Goal: Task Accomplishment & Management: Manage account settings

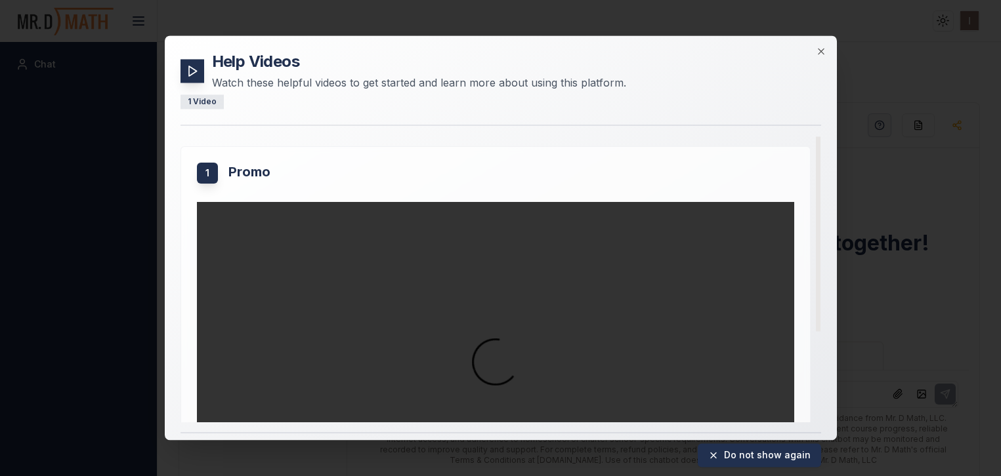
scroll to position [133, 0]
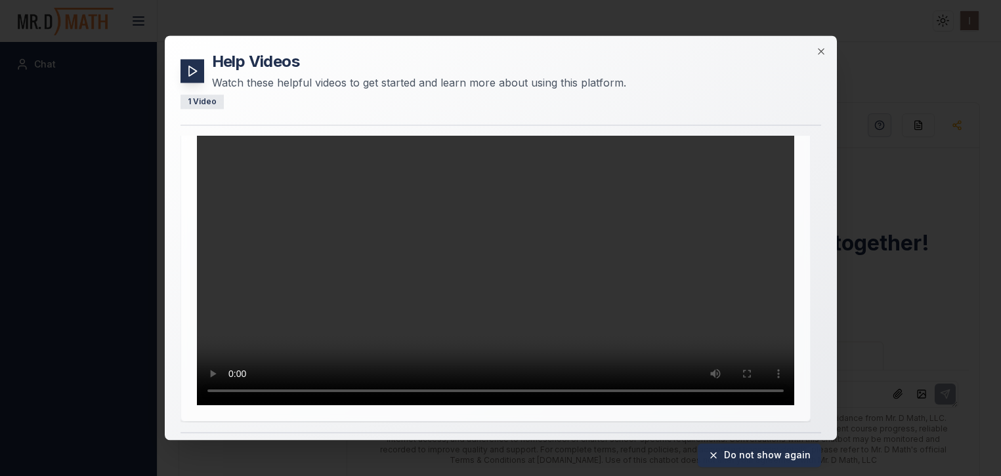
click at [716, 455] on icon at bounding box center [713, 455] width 10 height 10
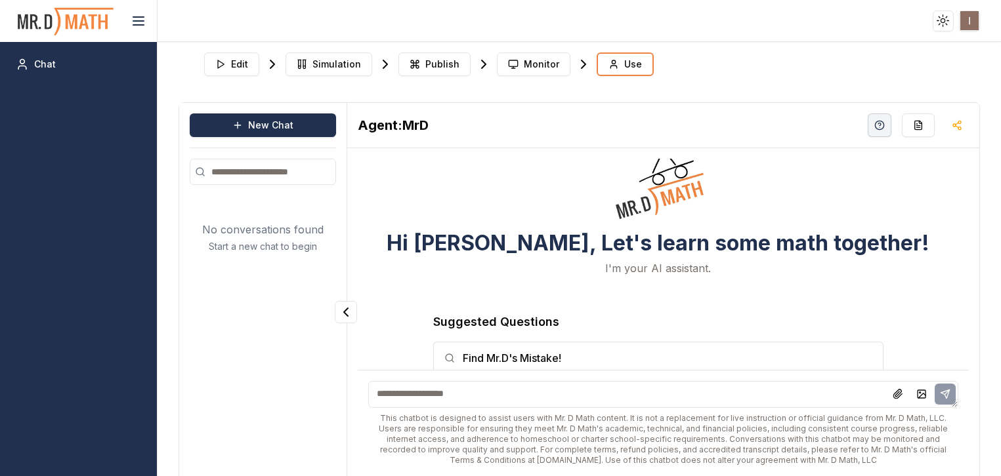
click at [972, 23] on html "Toggle theme Toggle user menu Chat Edit Simulation Publish Monitor Use New Chat…" at bounding box center [500, 238] width 1001 height 476
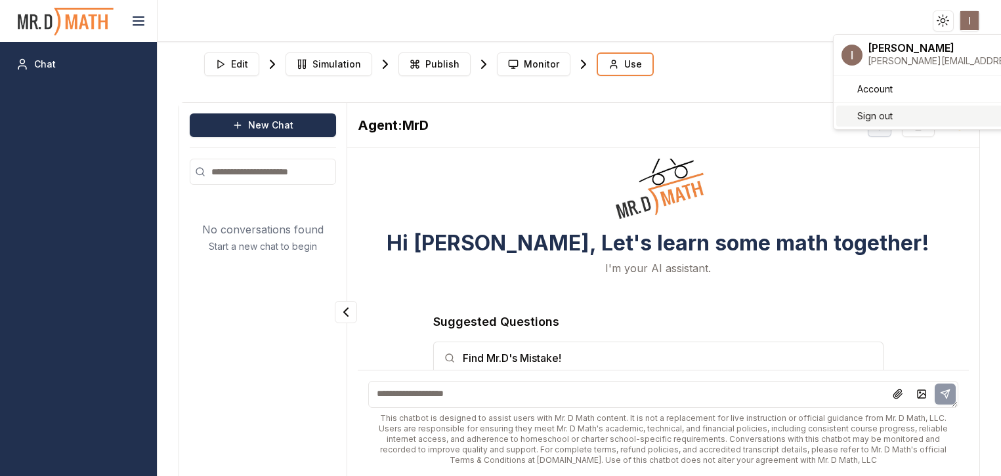
click at [919, 121] on div "Sign out" at bounding box center [930, 116] width 189 height 21
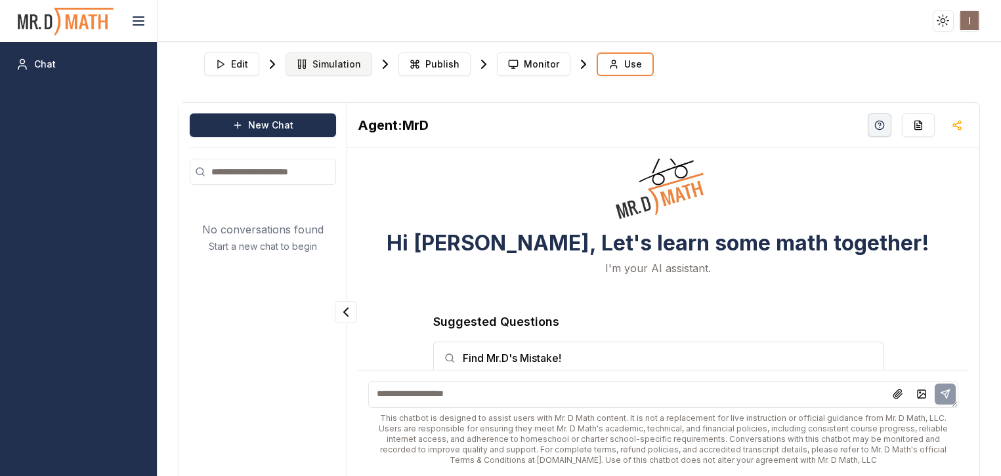
click at [337, 65] on span "Simulation" at bounding box center [336, 64] width 49 height 13
click at [425, 68] on span "Publish" at bounding box center [442, 64] width 34 height 13
click at [524, 70] on span "Monitor" at bounding box center [541, 64] width 35 height 13
click at [616, 58] on button "Use" at bounding box center [624, 64] width 57 height 24
click at [245, 68] on span "Edit" at bounding box center [239, 64] width 17 height 13
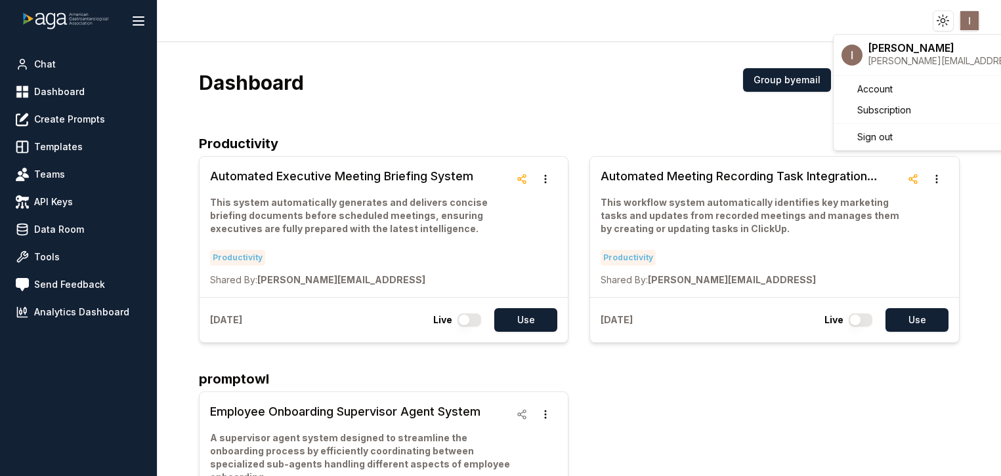
click at [975, 24] on html "Toggle theme Toggle user menu Chat Dashboard Create Prompts Templates Teams API…" at bounding box center [500, 238] width 1001 height 476
click at [889, 114] on span "Subscription" at bounding box center [884, 110] width 54 height 13
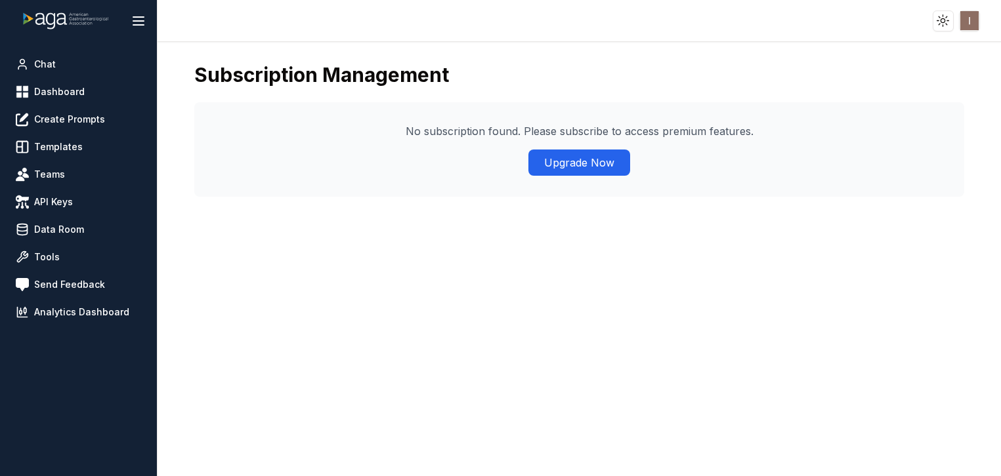
click at [969, 25] on html "Toggle theme Toggle user menu Chat Dashboard Create Prompts Templates Teams API…" at bounding box center [500, 238] width 1001 height 476
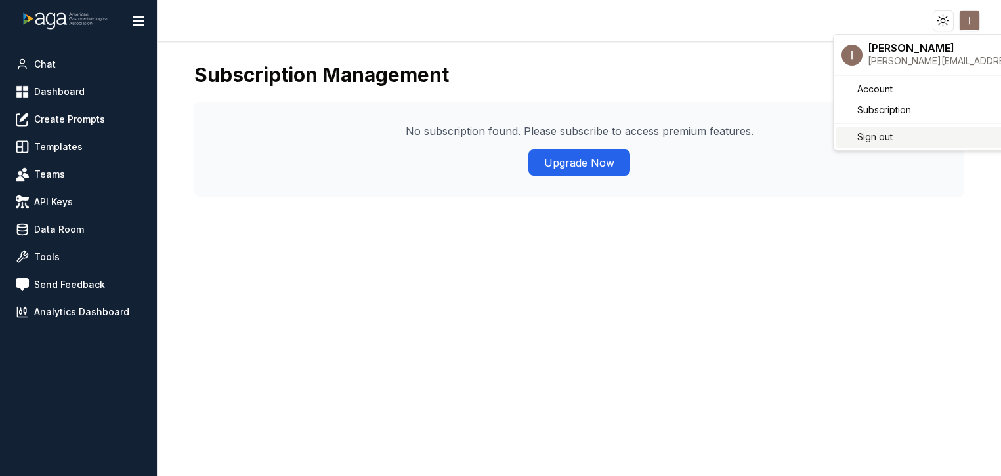
click at [899, 138] on div "Sign out" at bounding box center [930, 137] width 189 height 21
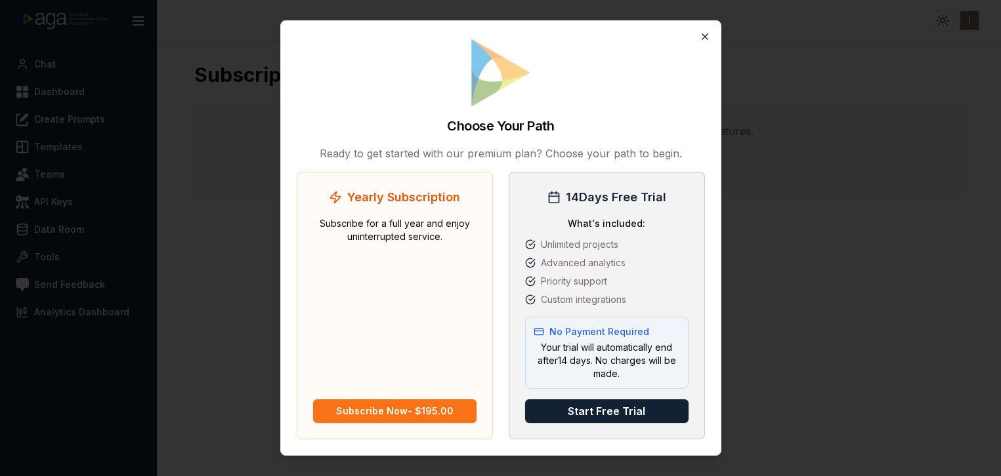
click at [700, 37] on icon "button" at bounding box center [704, 36] width 10 height 10
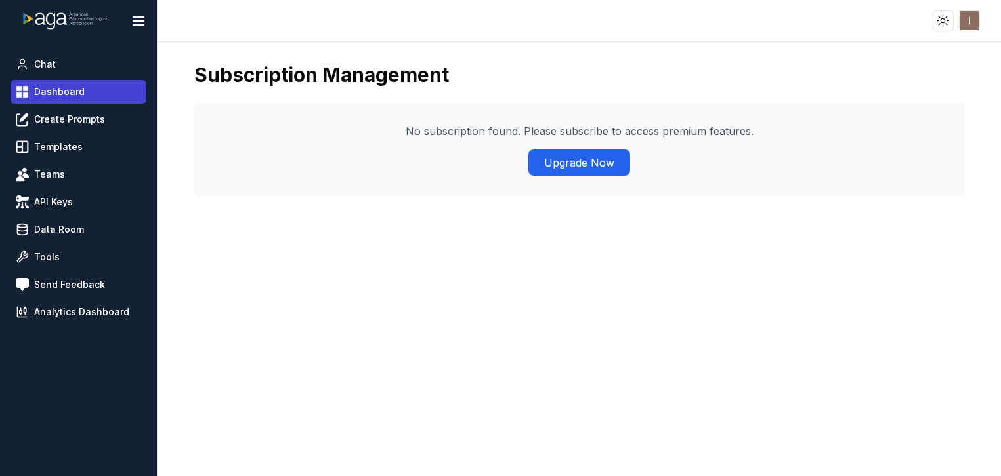
click at [81, 94] on span "Dashboard" at bounding box center [59, 91] width 51 height 13
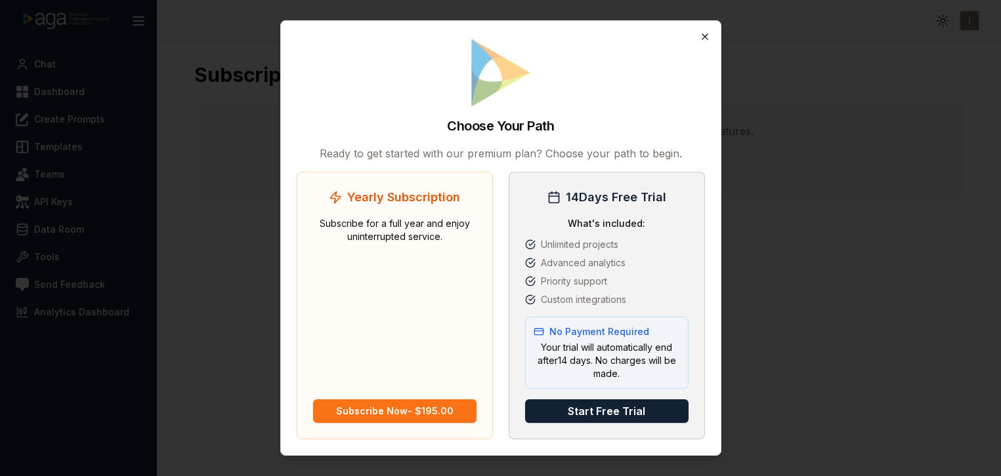
click at [709, 39] on icon "button" at bounding box center [704, 36] width 10 height 10
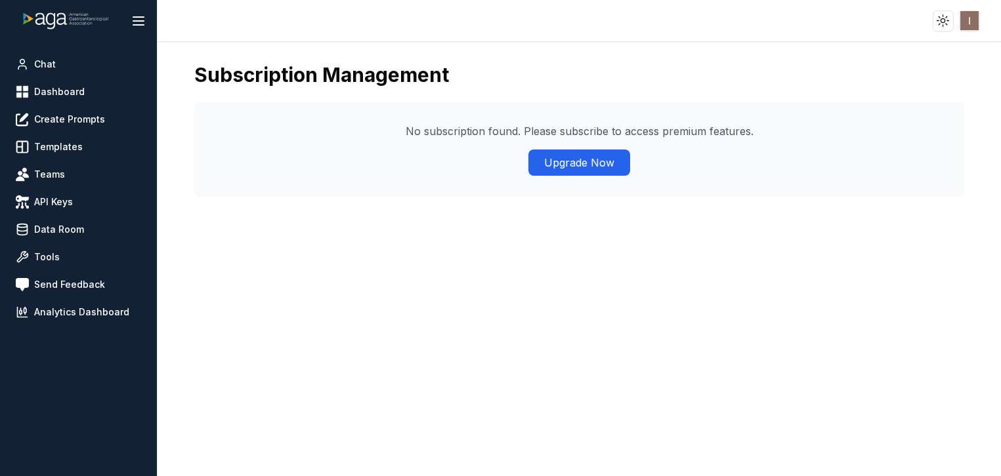
click at [968, 12] on html "Toggle theme Toggle user menu Chat Dashboard Create Prompts Templates Teams API…" at bounding box center [500, 238] width 1001 height 476
click at [562, 272] on html "Toggle theme Toggle user menu Chat Dashboard Create Prompts Templates Teams API…" at bounding box center [500, 238] width 1001 height 476
click at [57, 81] on link "Dashboard" at bounding box center [78, 92] width 136 height 24
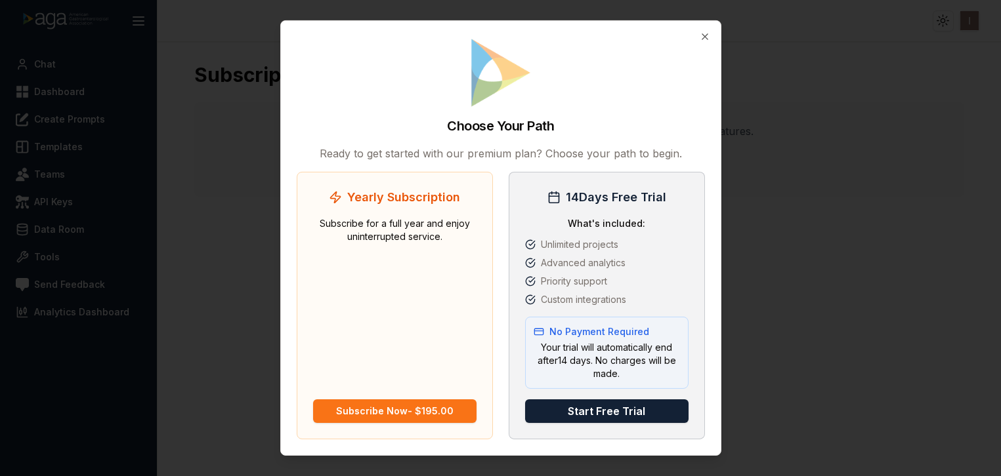
click at [711, 37] on div "Choose Your Path Ready to get started with our premium plan? Choose your path t…" at bounding box center [500, 238] width 441 height 436
click at [705, 35] on icon "button" at bounding box center [704, 36] width 6 height 6
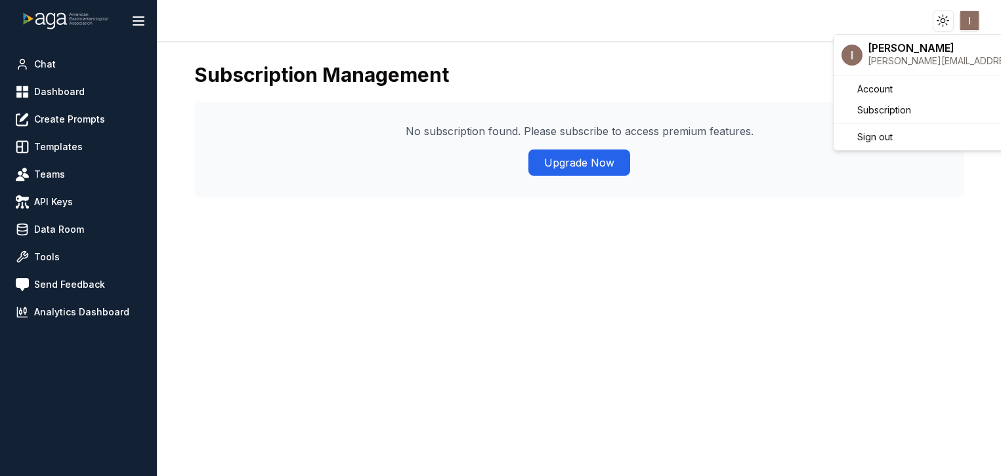
click at [968, 24] on html "Toggle theme Toggle user menu Chat Dashboard Create Prompts Templates Teams API…" at bounding box center [500, 238] width 1001 height 476
click at [900, 135] on div "Sign out" at bounding box center [930, 137] width 189 height 21
